Goal: Task Accomplishment & Management: Use online tool/utility

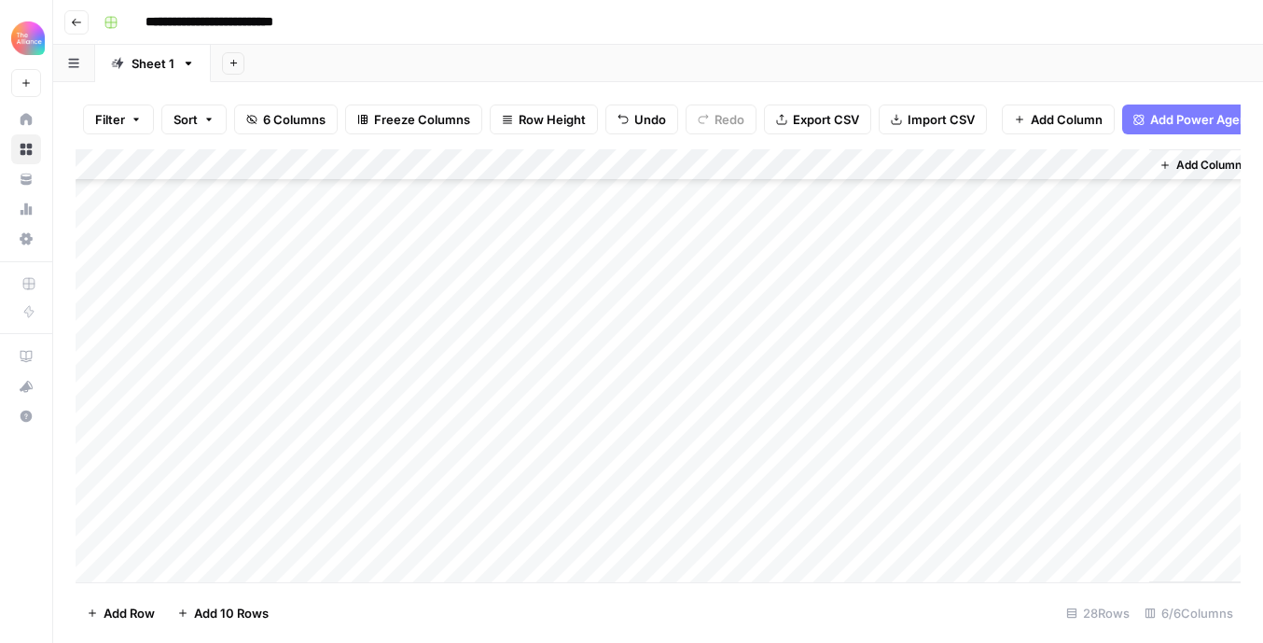
scroll to position [114, 0]
click at [793, 494] on div "Add Column" at bounding box center [658, 365] width 1165 height 433
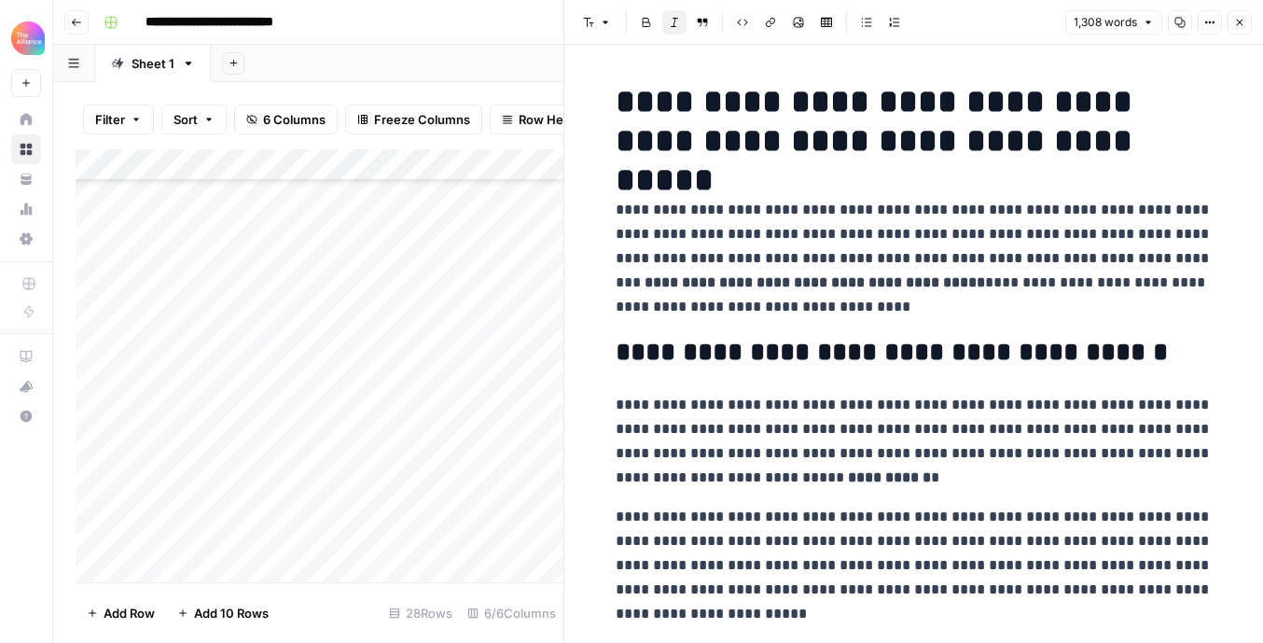
click at [1239, 21] on icon "button" at bounding box center [1240, 23] width 7 height 7
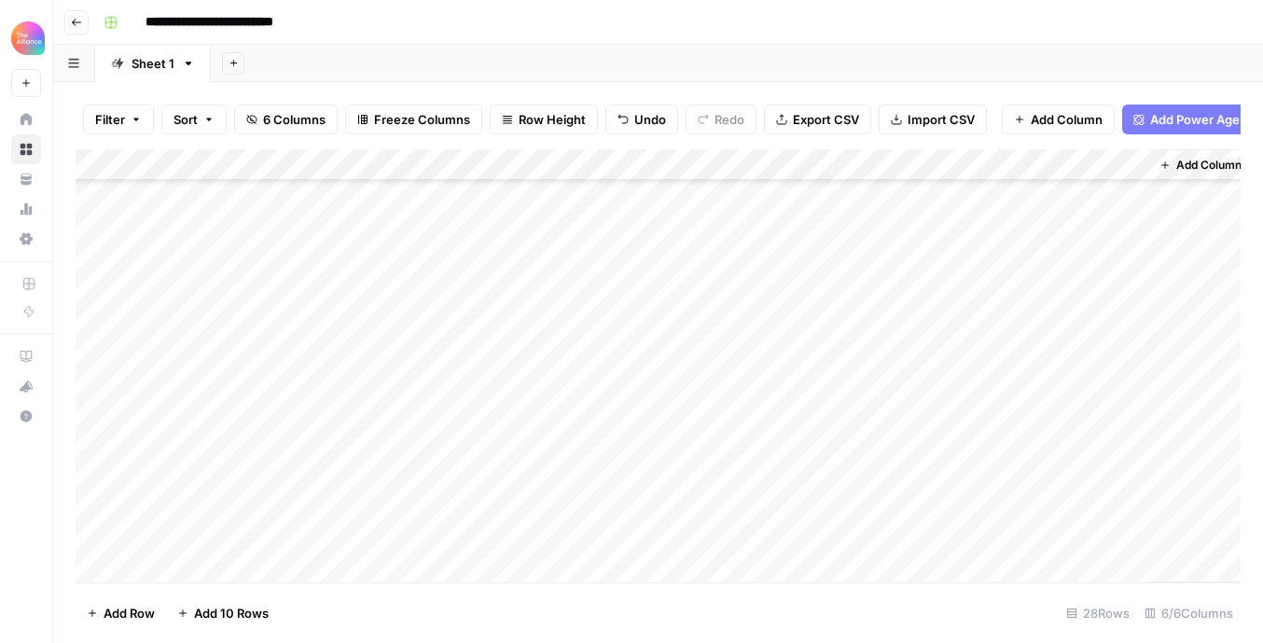
click at [1128, 491] on div "Add Column" at bounding box center [658, 365] width 1165 height 433
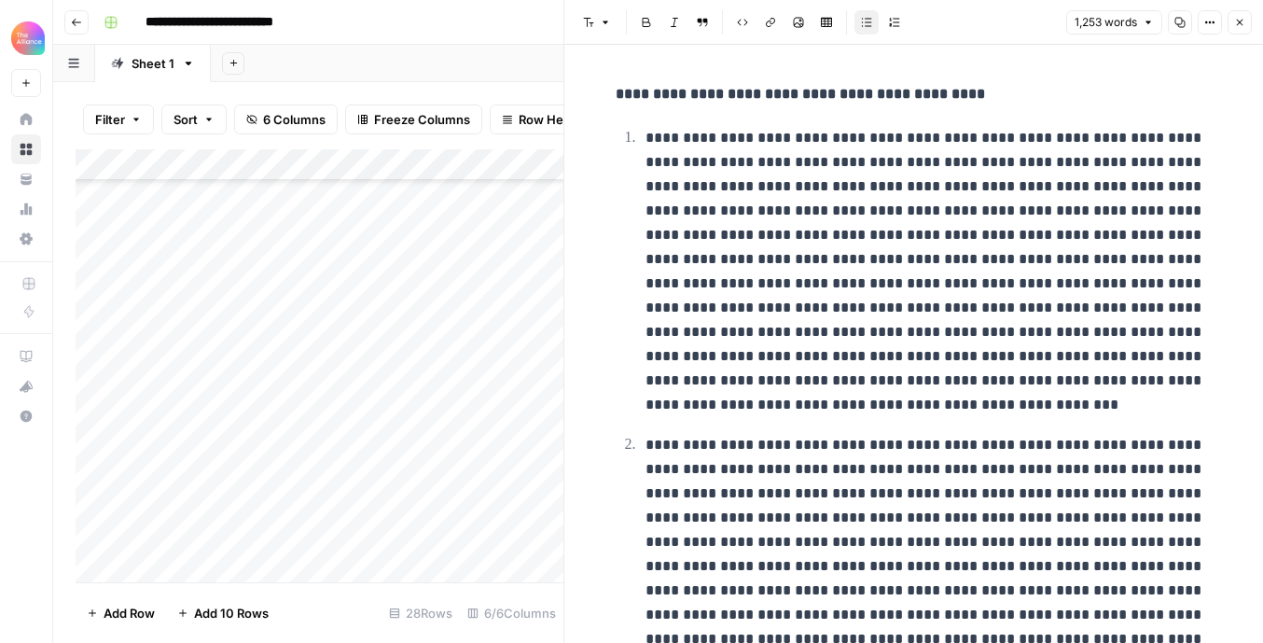
click at [1245, 19] on icon "button" at bounding box center [1239, 22] width 11 height 11
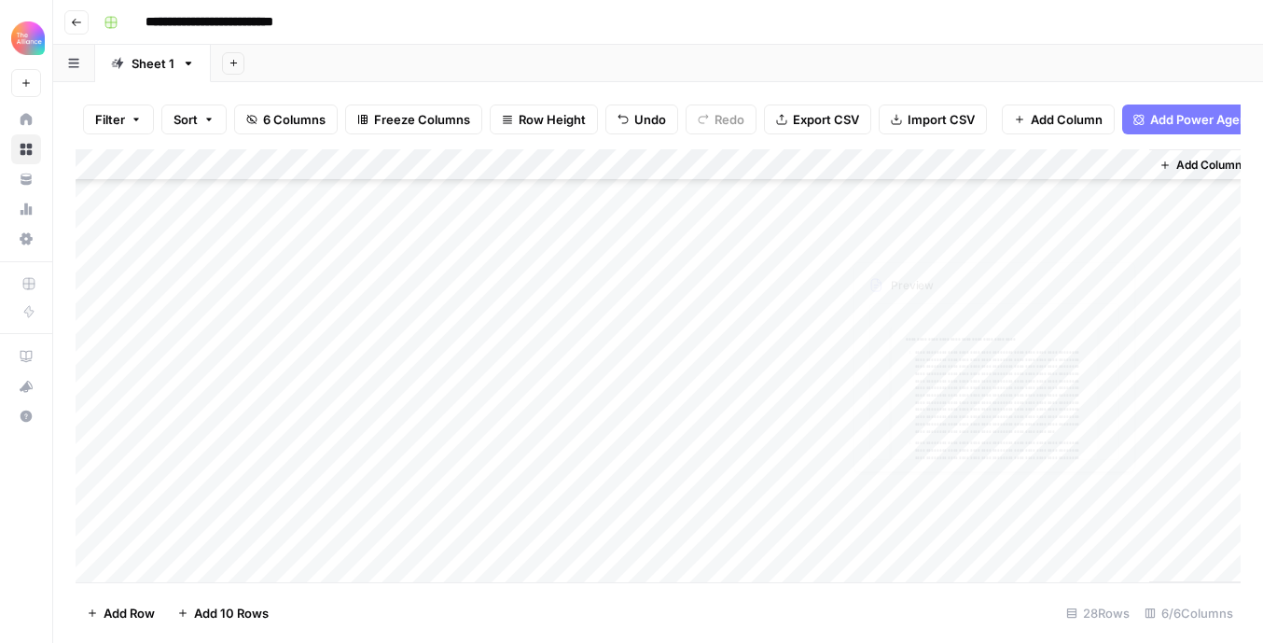
click at [1105, 461] on div "Add Column" at bounding box center [658, 365] width 1165 height 433
click at [1135, 464] on div "Add Column" at bounding box center [658, 365] width 1165 height 433
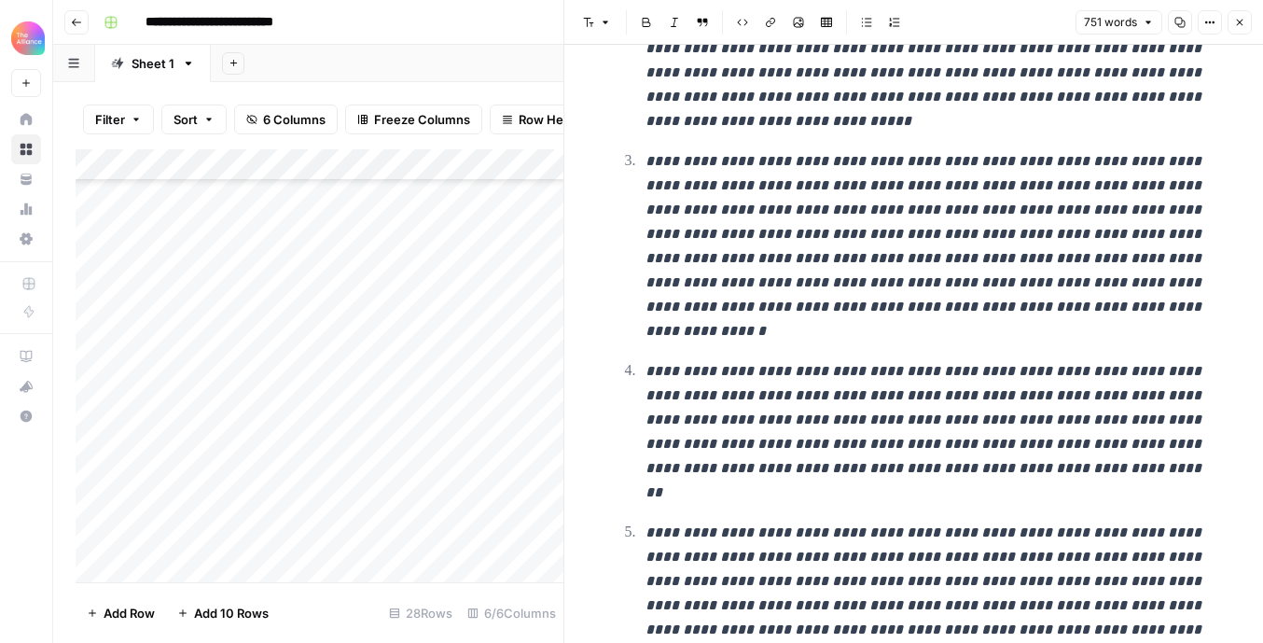
scroll to position [349, 0]
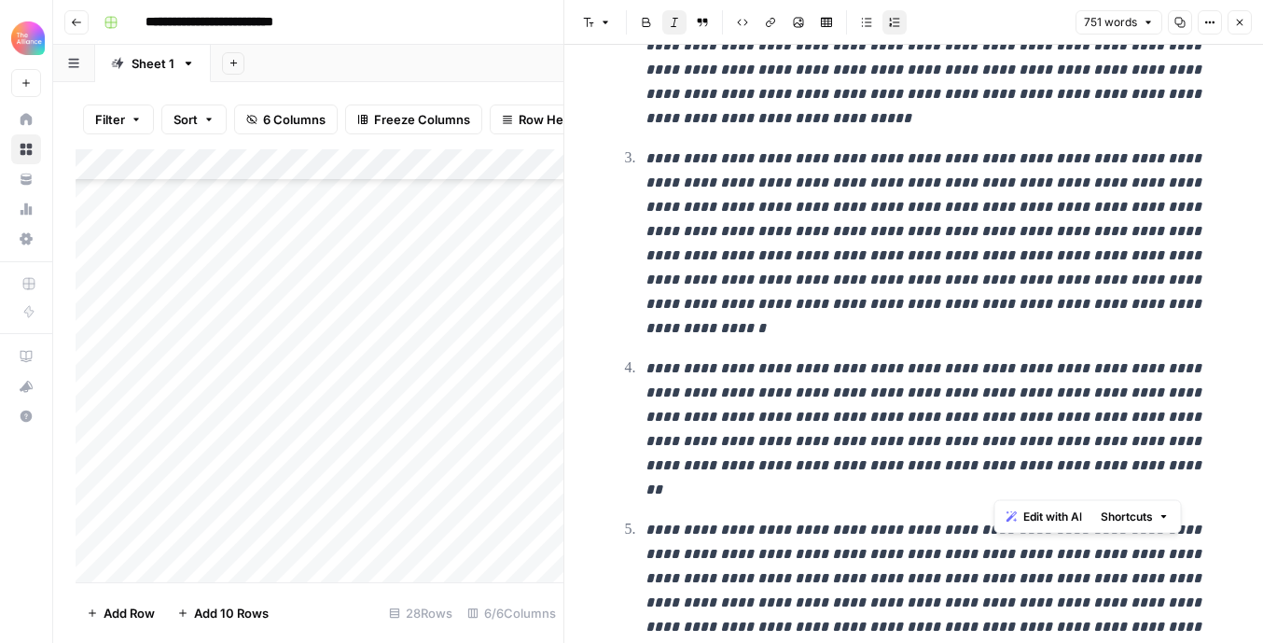
drag, startPoint x: 1145, startPoint y: 453, endPoint x: 1182, endPoint y: 484, distance: 49.0
click at [1182, 522] on em "**********" at bounding box center [926, 589] width 560 height 135
copy em "**********"
click at [413, 318] on div "Add Column" at bounding box center [320, 365] width 488 height 433
